Goal: Transaction & Acquisition: Purchase product/service

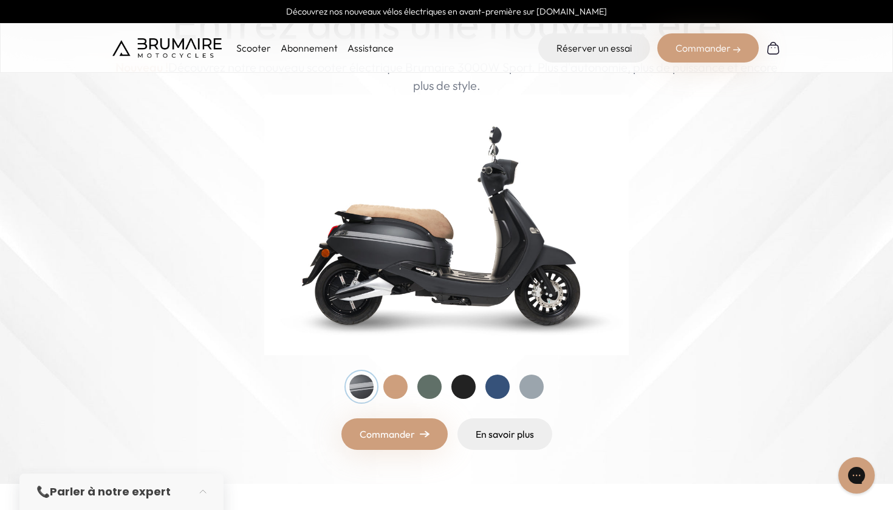
scroll to position [104, 0]
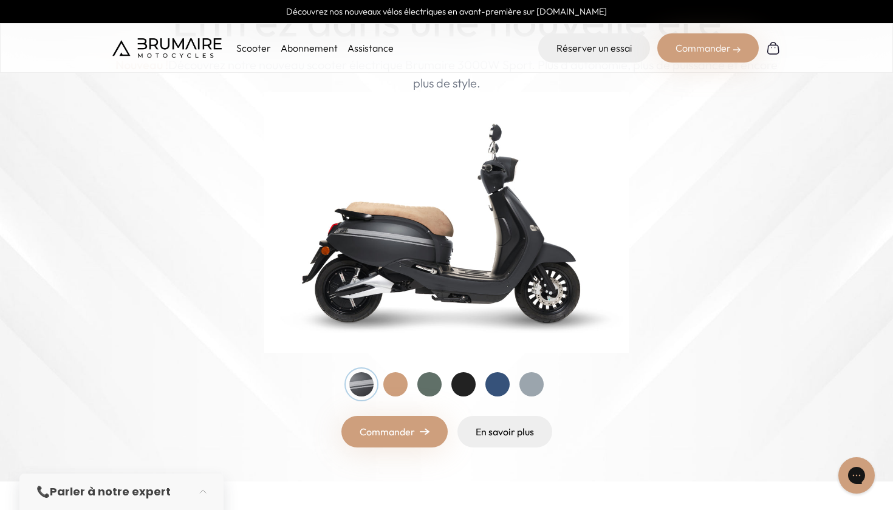
click at [394, 386] on div at bounding box center [395, 384] width 24 height 24
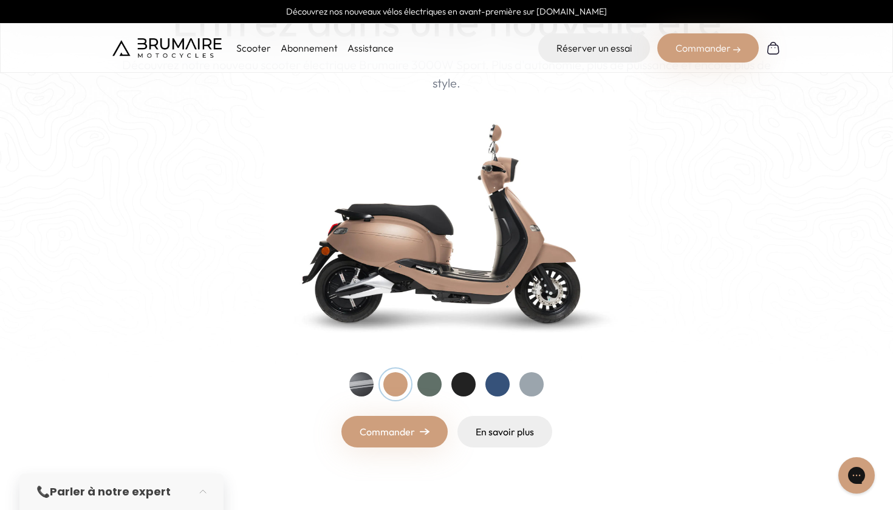
click at [425, 382] on div at bounding box center [429, 384] width 24 height 24
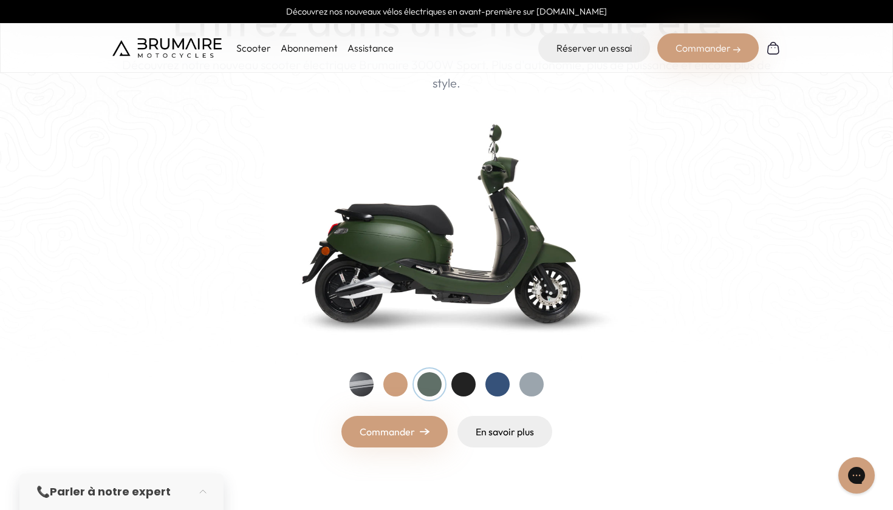
click at [471, 389] on div at bounding box center [463, 384] width 24 height 24
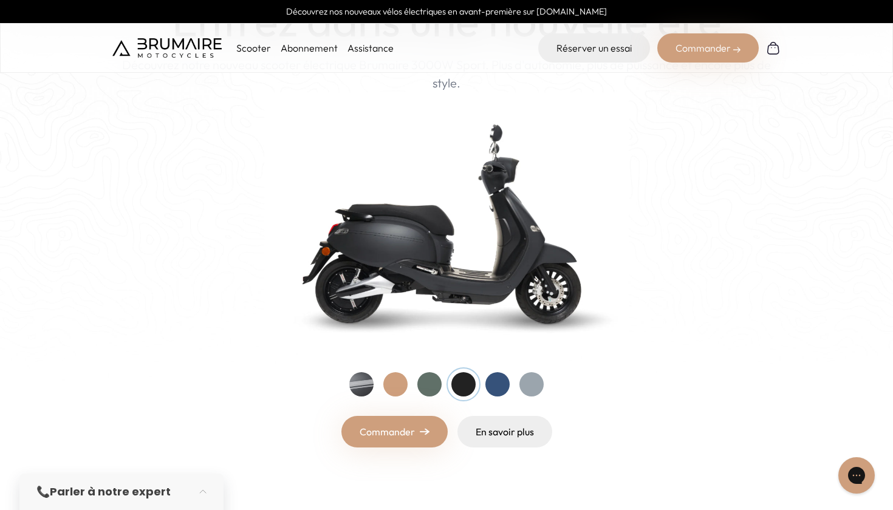
click at [497, 387] on div at bounding box center [497, 384] width 24 height 24
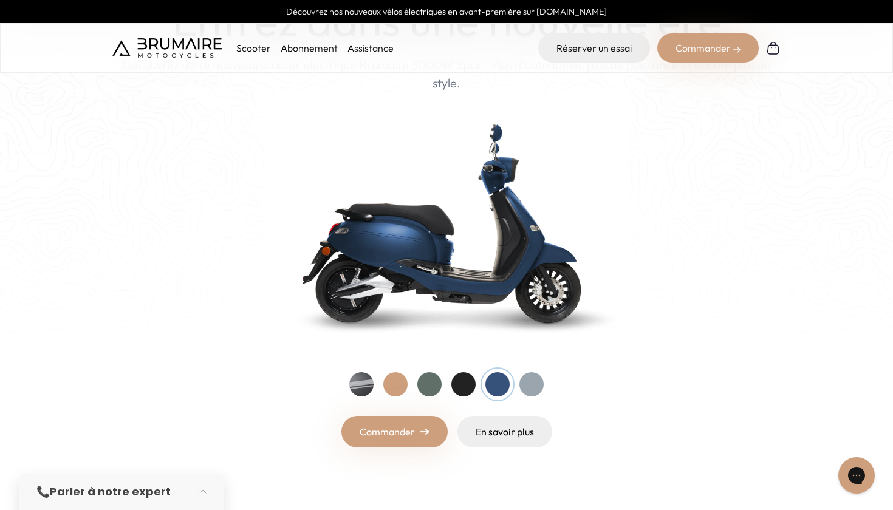
click at [543, 386] on div at bounding box center [531, 384] width 24 height 24
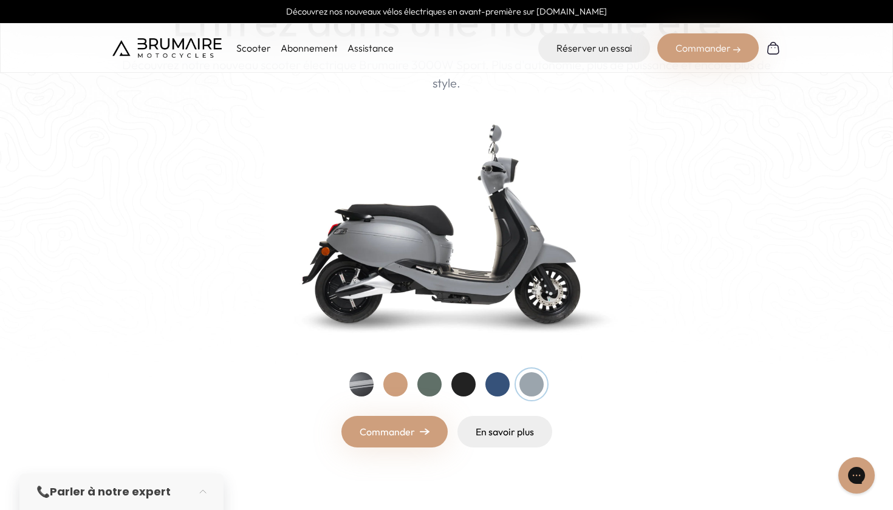
click at [356, 385] on div at bounding box center [361, 384] width 24 height 24
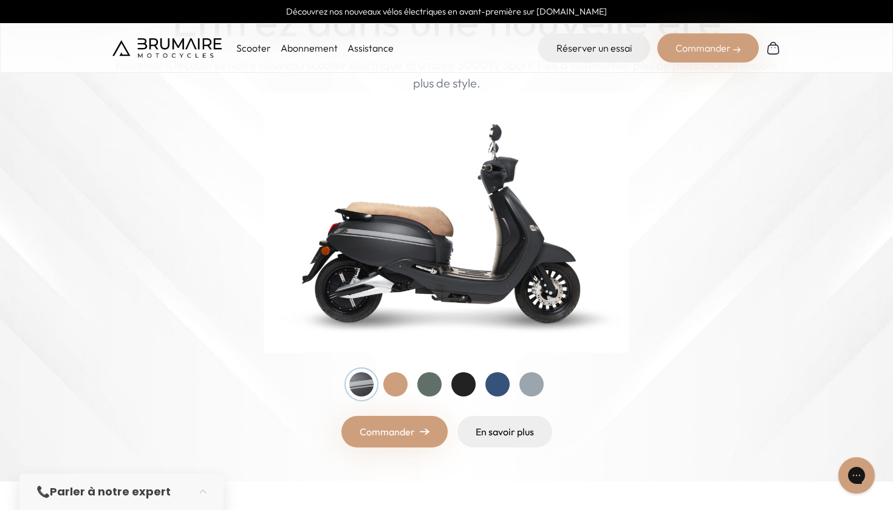
click at [381, 384] on div at bounding box center [446, 384] width 194 height 24
click at [391, 388] on div at bounding box center [395, 384] width 24 height 24
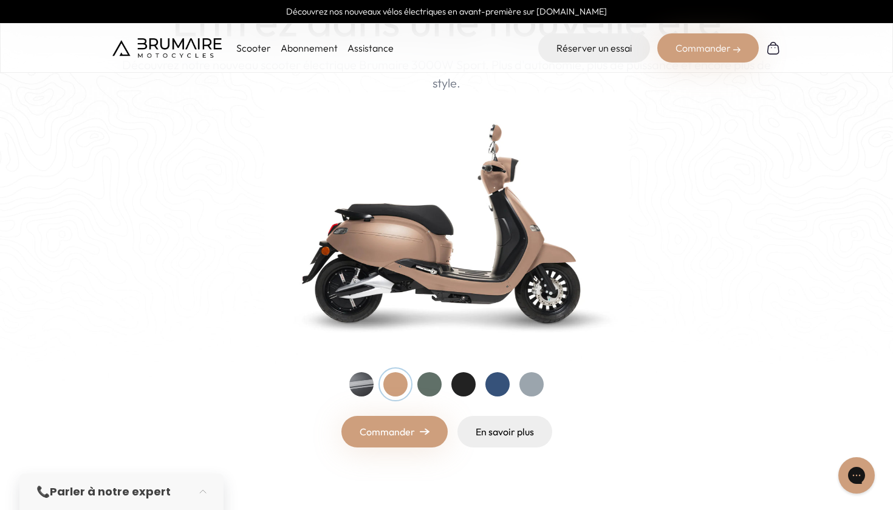
click at [421, 386] on div at bounding box center [429, 384] width 24 height 24
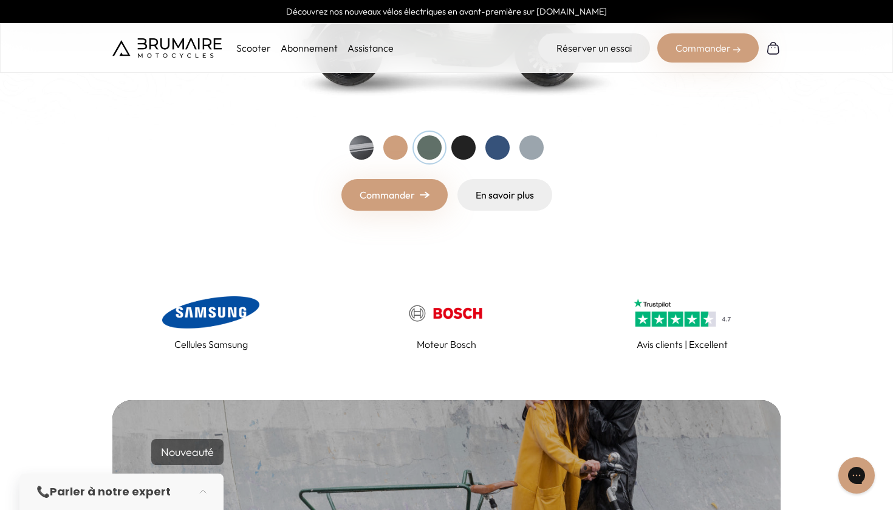
scroll to position [258, 0]
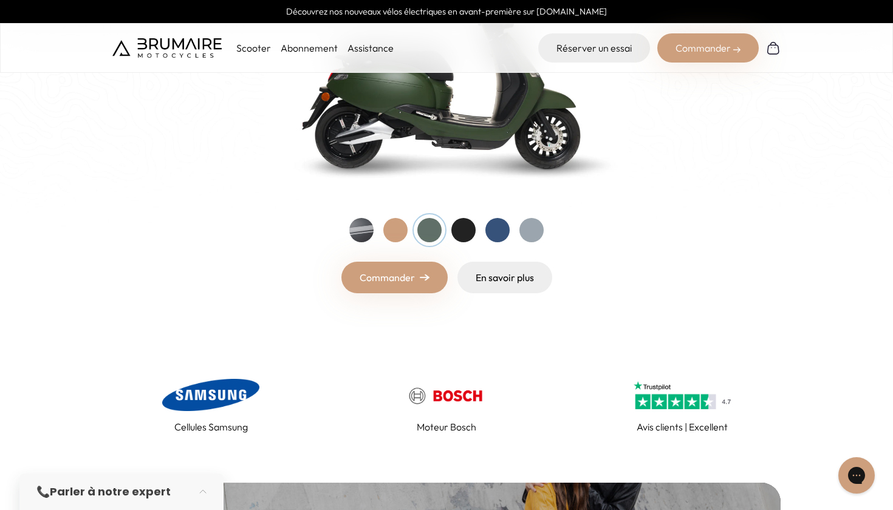
click at [376, 276] on link "Commander" at bounding box center [394, 278] width 106 height 32
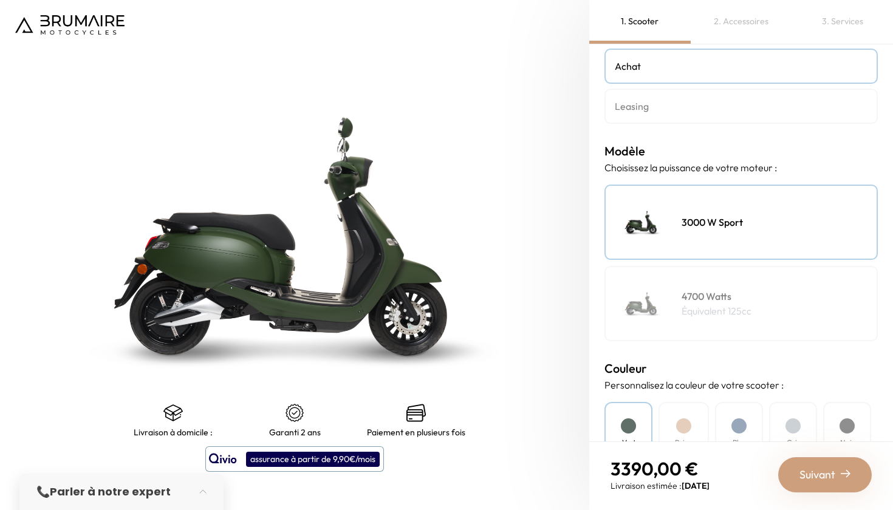
scroll to position [66, 0]
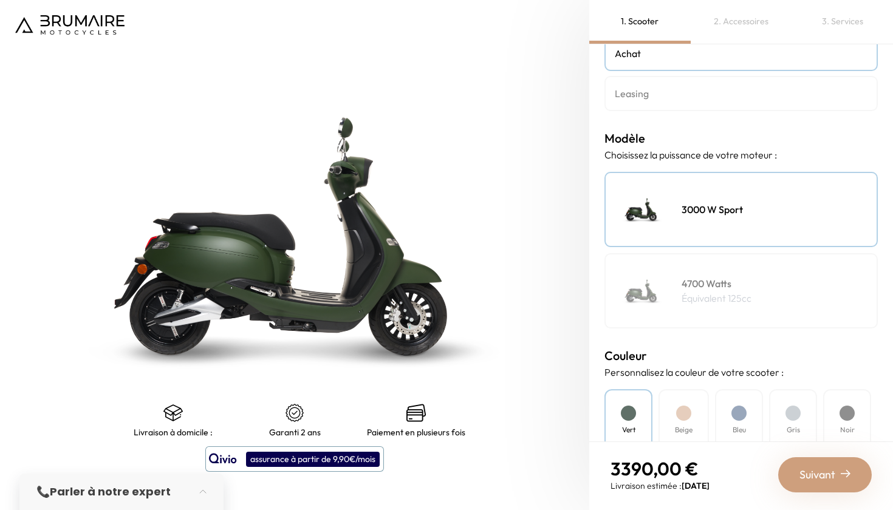
click at [726, 296] on p "Équivalent 125cc" at bounding box center [716, 298] width 70 height 15
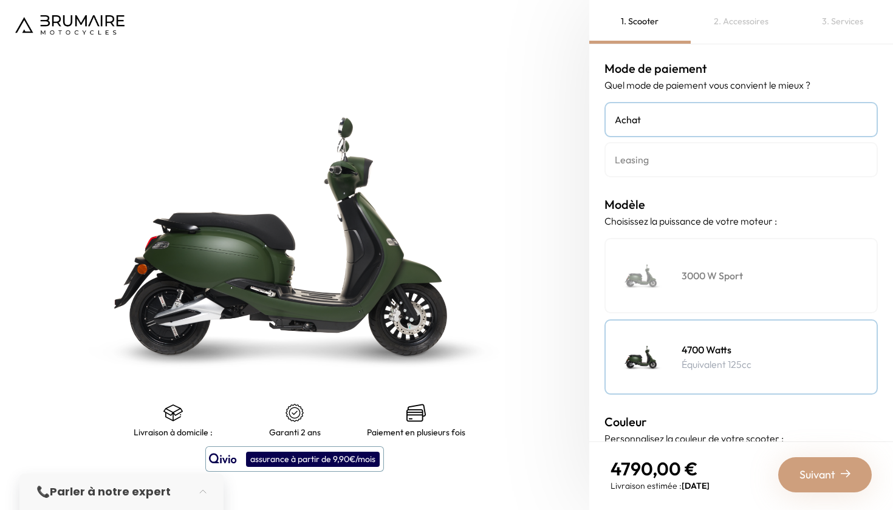
scroll to position [0, 0]
click at [727, 158] on h4 "Leasing" at bounding box center [741, 159] width 253 height 15
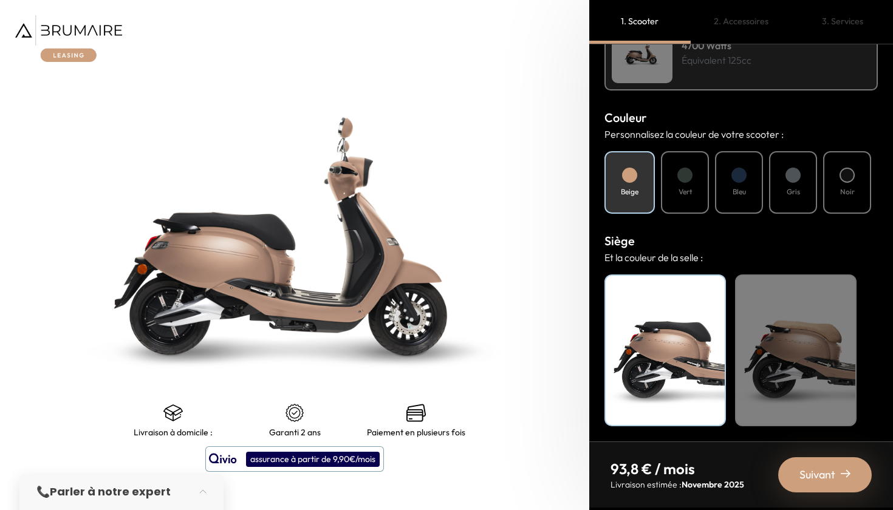
scroll to position [386, 0]
click at [782, 326] on div "Beige" at bounding box center [795, 351] width 121 height 152
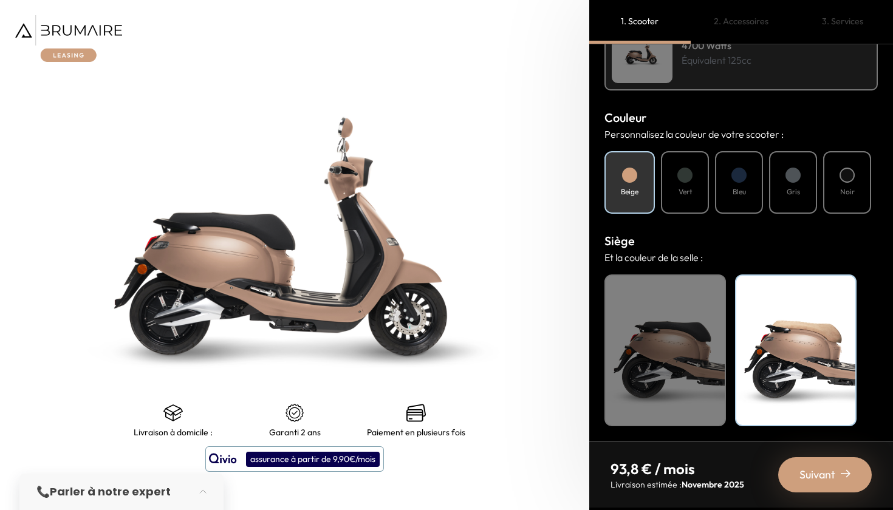
click at [683, 194] on h4 "Vert" at bounding box center [684, 191] width 13 height 11
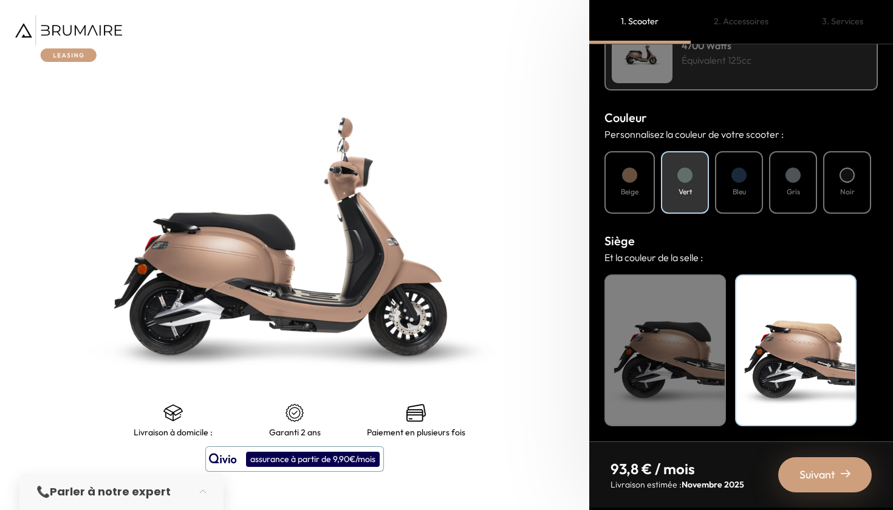
click at [739, 171] on div at bounding box center [738, 175] width 15 height 15
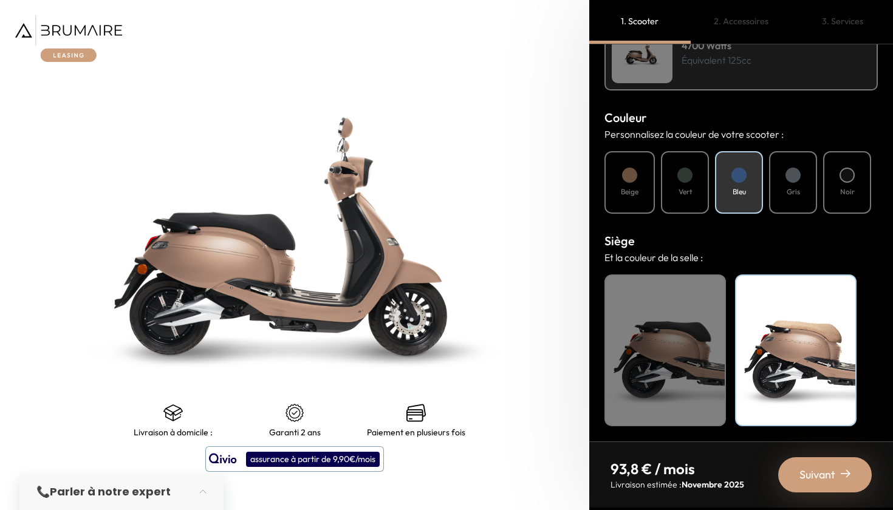
click at [794, 176] on div at bounding box center [792, 175] width 15 height 15
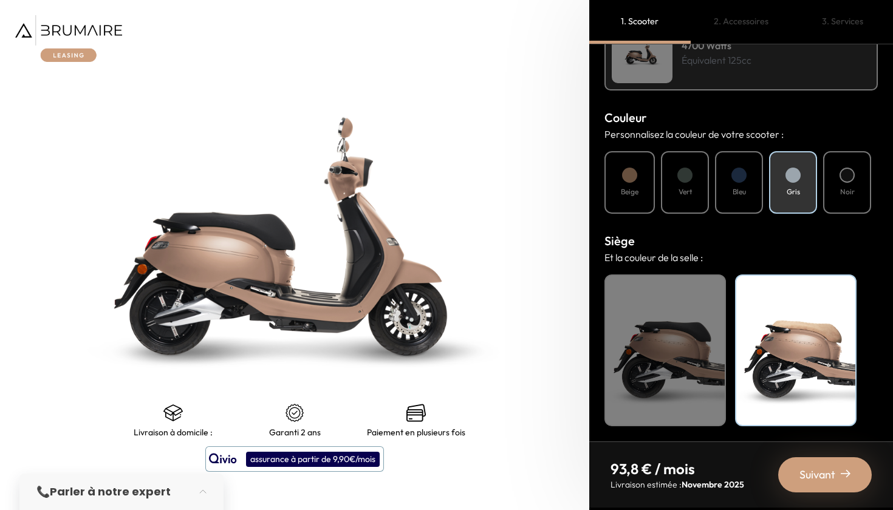
click at [836, 177] on div "Noir" at bounding box center [847, 182] width 48 height 63
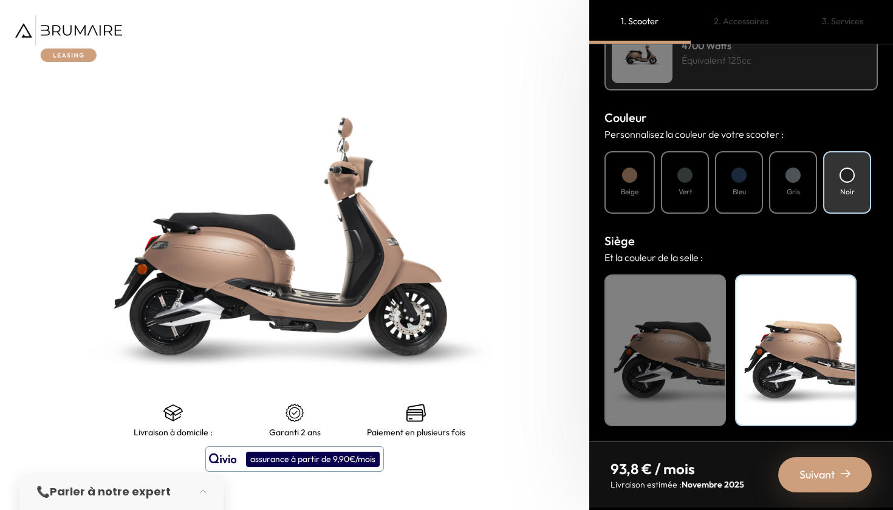
click at [737, 183] on div "Bleu" at bounding box center [739, 182] width 48 height 63
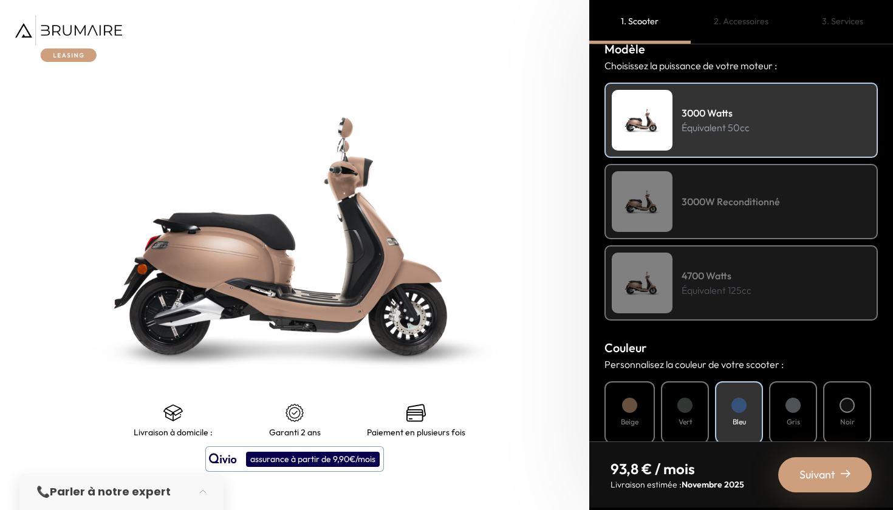
scroll to position [154, 0]
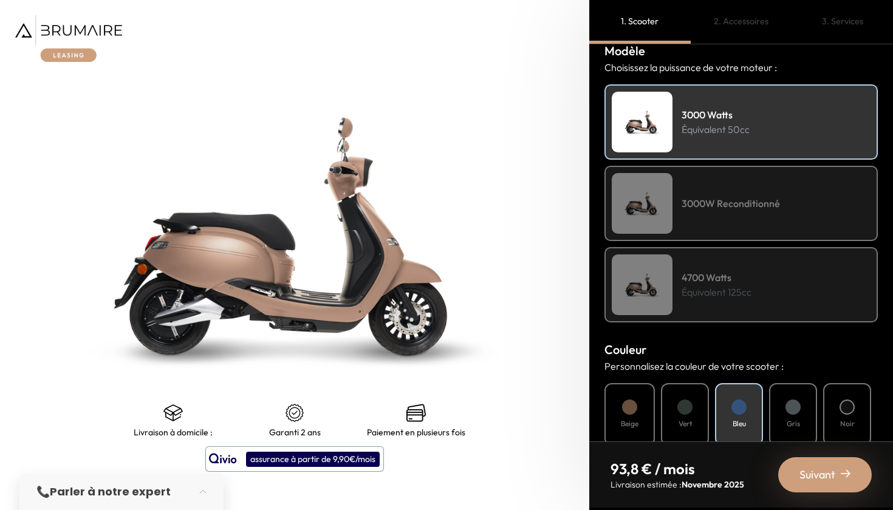
click at [737, 183] on div "3000W Reconditionné" at bounding box center [740, 203] width 273 height 75
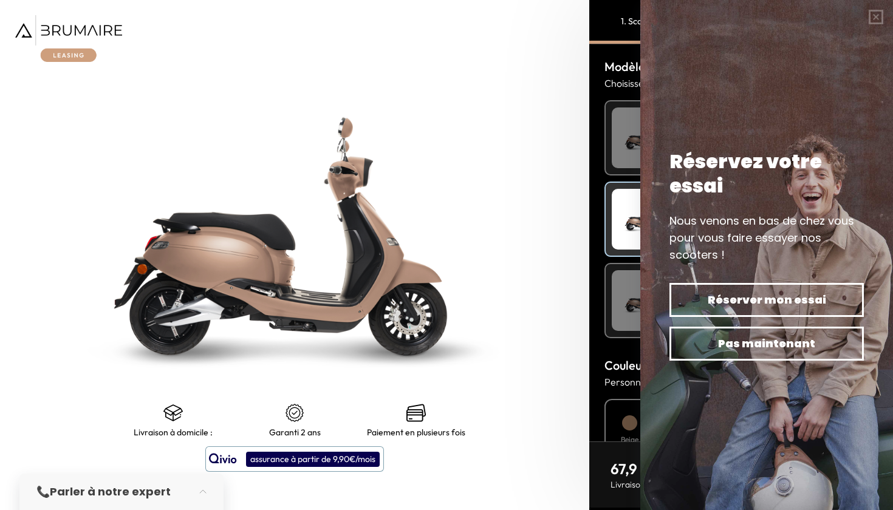
scroll to position [134, 0]
